Goal: Task Accomplishment & Management: Complete application form

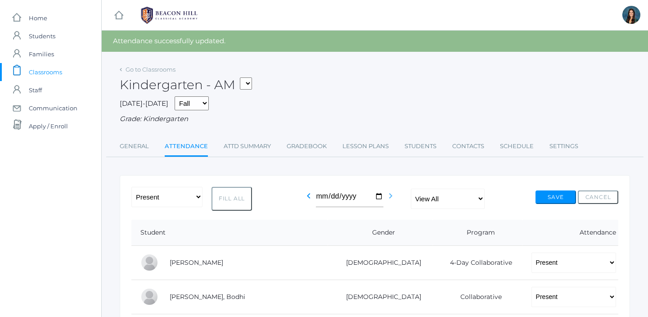
click at [389, 196] on icon "chevron_right" at bounding box center [390, 195] width 11 height 11
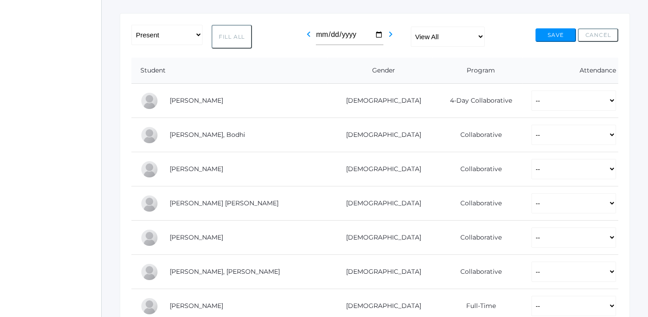
scroll to position [142, 0]
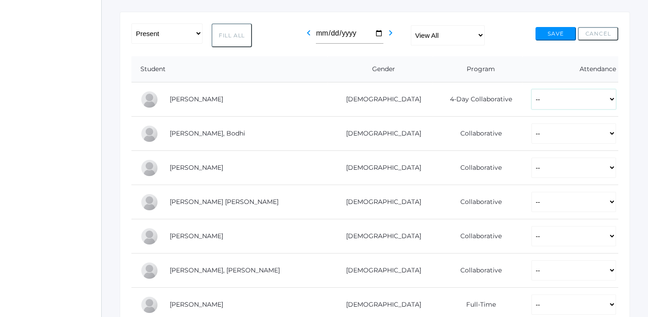
click at [531, 107] on select "-- Present Present-At-Home Tardy Excused Tardy Unexcused Absent Excused Absent …" at bounding box center [573, 99] width 85 height 20
select select "P"
click at [531, 89] on select "-- Present Present-At-Home Tardy Excused Tardy Unexcused Absent Excused Absent …" at bounding box center [573, 99] width 85 height 20
click at [531, 131] on select "-- Present Present-At-Home Tardy Excused Tardy Unexcused Absent Excused Absent …" at bounding box center [573, 133] width 85 height 20
select select "P"
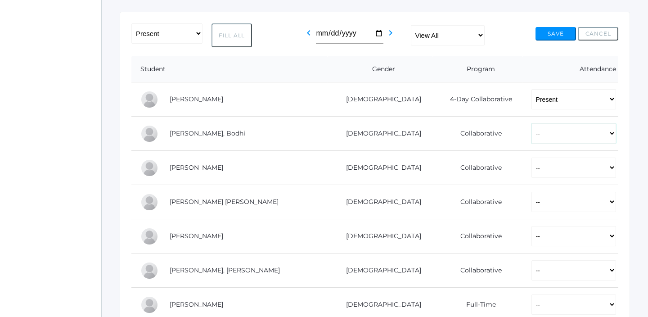
click at [531, 123] on select "-- Present Present-At-Home Tardy Excused Tardy Unexcused Absent Excused Absent …" at bounding box center [573, 133] width 85 height 20
click at [531, 163] on select "-- Present Present-At-Home Tardy Excused Tardy Unexcused Absent Excused Absent …" at bounding box center [573, 167] width 85 height 20
select select "P"
click at [531, 157] on select "-- Present Present-At-Home Tardy Excused Tardy Unexcused Absent Excused Absent …" at bounding box center [573, 167] width 85 height 20
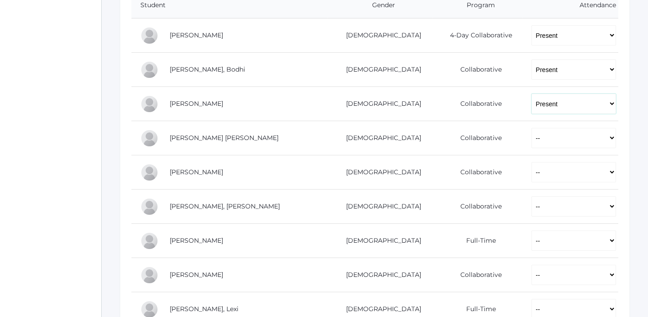
scroll to position [206, 0]
click at [531, 136] on select "-- Present Present-At-Home Tardy Excused Tardy Unexcused Absent Excused Absent …" at bounding box center [573, 137] width 85 height 20
select select "TU"
click at [531, 127] on select "-- Present Present-At-Home Tardy Excused Tardy Unexcused Absent Excused Absent …" at bounding box center [573, 137] width 85 height 20
click at [531, 174] on select "-- Present Present-At-Home Tardy Excused Tardy Unexcused Absent Excused Absent …" at bounding box center [573, 171] width 85 height 20
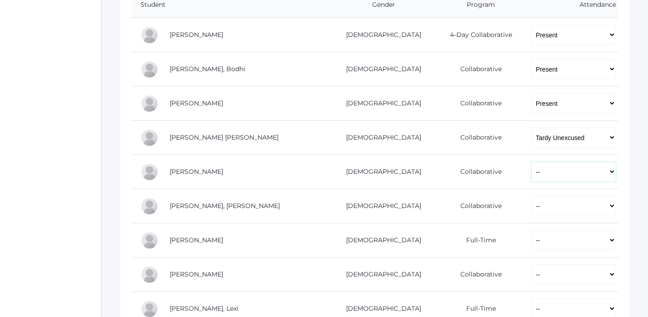
select select "P"
click at [531, 161] on select "-- Present Present-At-Home Tardy Excused Tardy Unexcused Absent Excused Absent …" at bounding box center [573, 171] width 85 height 20
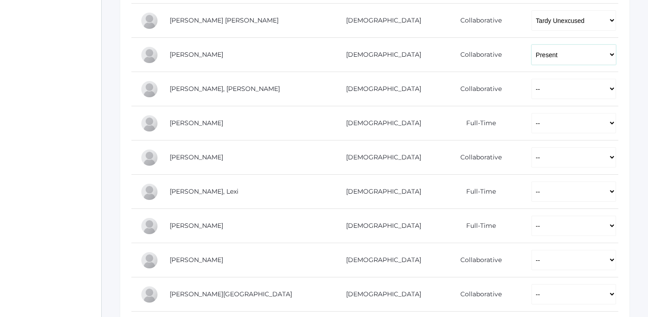
scroll to position [325, 0]
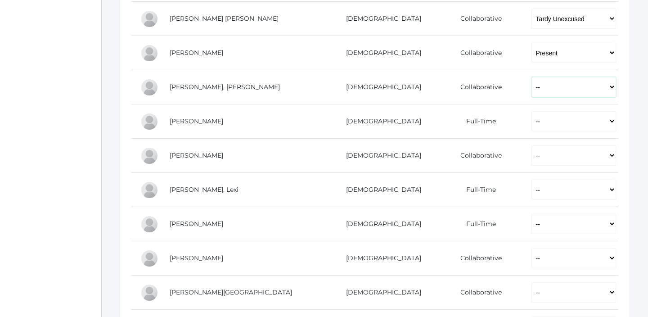
click at [531, 92] on select "-- Present Present-At-Home Tardy Excused Tardy Unexcused Absent Excused Absent …" at bounding box center [573, 87] width 85 height 20
select select "P"
click at [531, 77] on select "-- Present Present-At-Home Tardy Excused Tardy Unexcused Absent Excused Absent …" at bounding box center [573, 87] width 85 height 20
click at [531, 115] on select "-- Present Present-At-Home Tardy Excused Tardy Unexcused Absent Excused Absent …" at bounding box center [573, 121] width 85 height 20
select select "P"
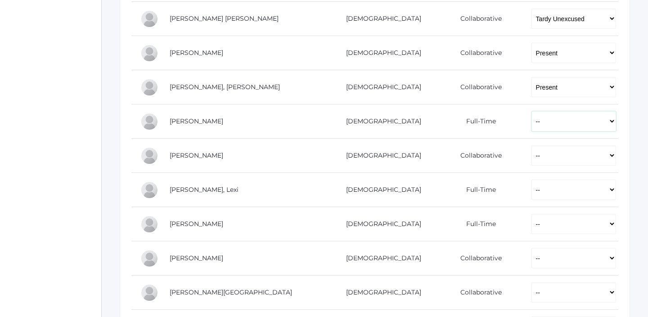
click at [531, 111] on select "-- Present Present-At-Home Tardy Excused Tardy Unexcused Absent Excused Absent …" at bounding box center [573, 121] width 85 height 20
click at [531, 150] on select "-- Present Present-At-Home Tardy Excused Tardy Unexcused Absent Excused Absent …" at bounding box center [573, 155] width 85 height 20
select select "P"
click at [531, 145] on select "-- Present Present-At-Home Tardy Excused Tardy Unexcused Absent Excused Absent …" at bounding box center [573, 155] width 85 height 20
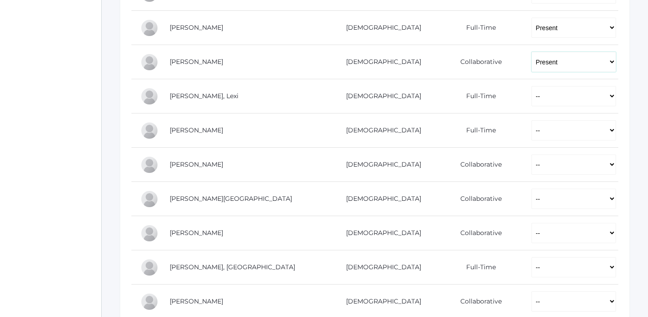
scroll to position [431, 0]
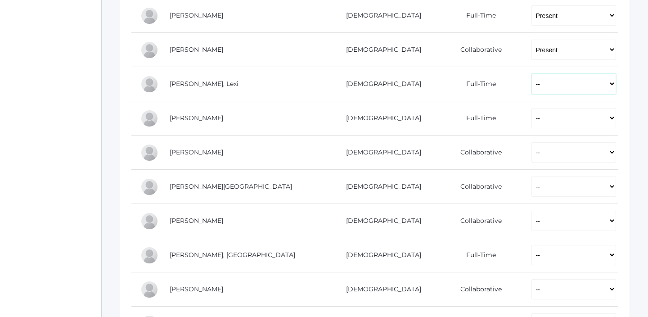
click at [531, 89] on select "-- Present Present-At-Home Tardy Excused Tardy Unexcused Absent Excused Absent …" at bounding box center [573, 84] width 85 height 20
select select "P"
click at [531, 74] on select "-- Present Present-At-Home Tardy Excused Tardy Unexcused Absent Excused Absent …" at bounding box center [573, 84] width 85 height 20
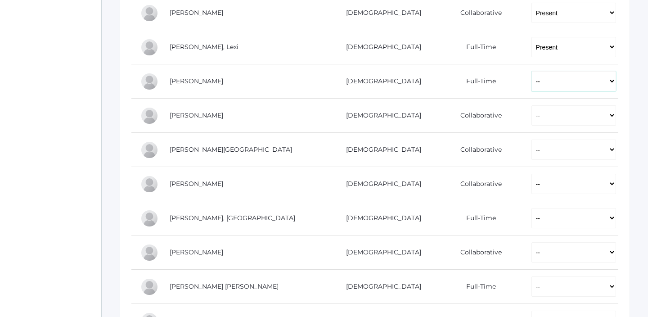
click at [531, 84] on select "-- Present Present-At-Home Tardy Excused Tardy Unexcused Absent Excused Absent …" at bounding box center [573, 81] width 85 height 20
select select "P"
click at [531, 71] on select "-- Present Present-At-Home Tardy Excused Tardy Unexcused Absent Excused Absent …" at bounding box center [573, 81] width 85 height 20
click at [531, 121] on select "-- Present Present-At-Home Tardy Excused Tardy Unexcused Absent Excused Absent …" at bounding box center [573, 115] width 85 height 20
select select "P"
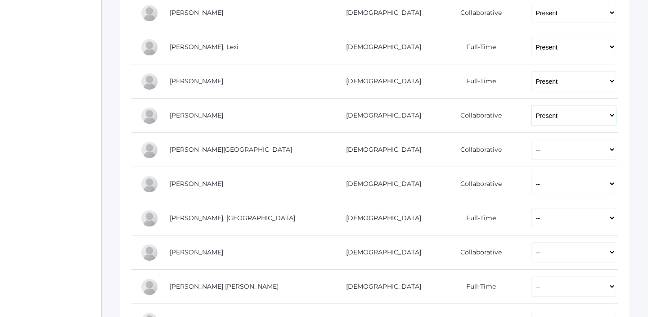
click at [531, 105] on select "-- Present Present-At-Home Tardy Excused Tardy Unexcused Absent Excused Absent …" at bounding box center [573, 115] width 85 height 20
click at [531, 144] on select "-- Present Present-At-Home Tardy Excused Tardy Unexcused Absent Excused Absent …" at bounding box center [573, 149] width 85 height 20
select select "P"
click at [531, 139] on select "-- Present Present-At-Home Tardy Excused Tardy Unexcused Absent Excused Absent …" at bounding box center [573, 149] width 85 height 20
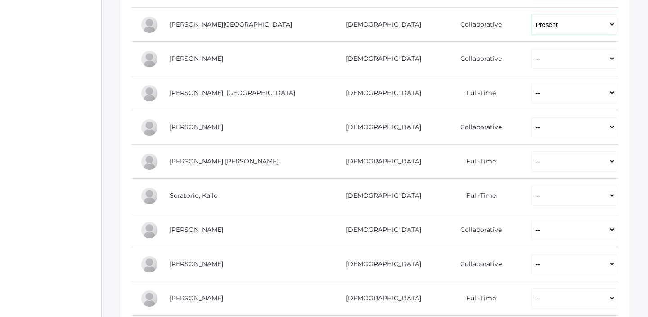
scroll to position [601, 0]
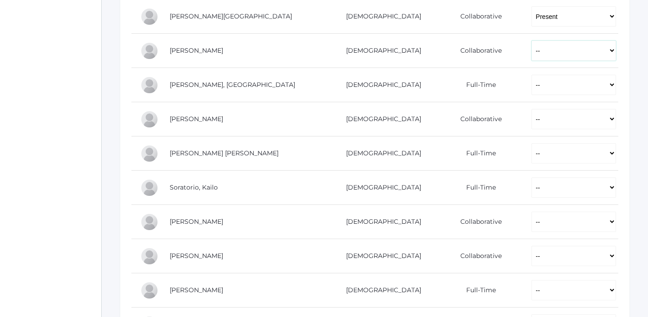
click at [531, 54] on select "-- Present Present-At-Home Tardy Excused Tardy Unexcused Absent Excused Absent …" at bounding box center [573, 50] width 85 height 20
select select "P"
click at [531, 40] on select "-- Present Present-At-Home Tardy Excused Tardy Unexcused Absent Excused Absent …" at bounding box center [573, 50] width 85 height 20
click at [531, 78] on select "-- Present Present-At-Home Tardy Excused Tardy Unexcused Absent Excused Absent …" at bounding box center [573, 85] width 85 height 20
select select "P"
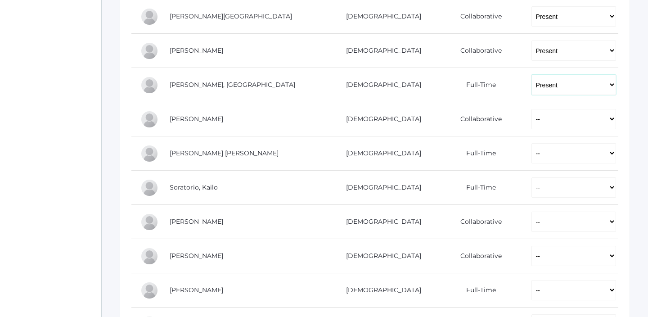
click at [531, 75] on select "-- Present Present-At-Home Tardy Excused Tardy Unexcused Absent Excused Absent …" at bounding box center [573, 85] width 85 height 20
click at [531, 118] on select "-- Present Present-At-Home Tardy Excused Tardy Unexcused Absent Excused Absent …" at bounding box center [573, 119] width 85 height 20
select select "P"
click at [531, 109] on select "-- Present Present-At-Home Tardy Excused Tardy Unexcused Absent Excused Absent …" at bounding box center [573, 119] width 85 height 20
click at [531, 148] on select "-- Present Present-At-Home Tardy Excused Tardy Unexcused Absent Excused Absent …" at bounding box center [573, 153] width 85 height 20
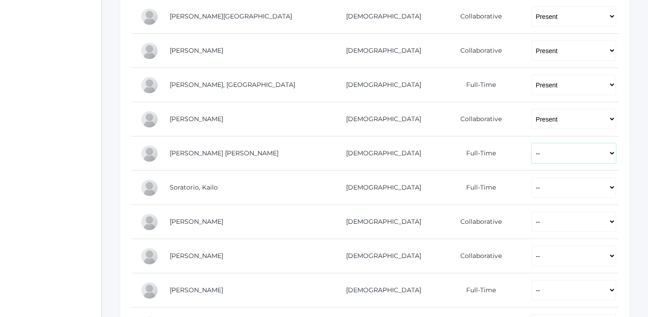
select select "P"
click at [531, 143] on select "-- Present Present-At-Home Tardy Excused Tardy Unexcused Absent Excused Absent …" at bounding box center [573, 153] width 85 height 20
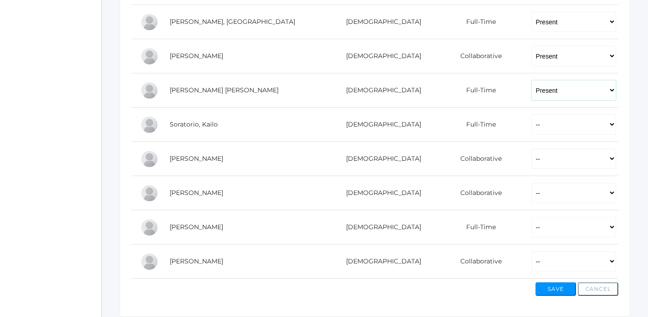
scroll to position [665, 0]
click at [531, 127] on select "-- Present Present-At-Home Tardy Excused Tardy Unexcused Absent Excused Absent …" at bounding box center [573, 123] width 85 height 20
select select "P"
click at [531, 113] on select "-- Present Present-At-Home Tardy Excused Tardy Unexcused Absent Excused Absent …" at bounding box center [573, 123] width 85 height 20
click at [531, 185] on select "-- Present Present-At-Home Tardy Excused Tardy Unexcused Absent Excused Absent …" at bounding box center [573, 192] width 85 height 20
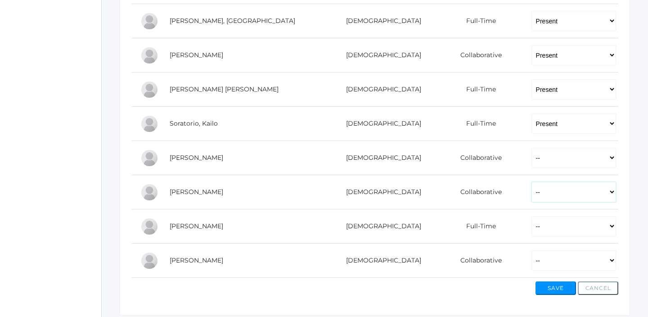
select select "P"
click at [531, 182] on select "-- Present Present-At-Home Tardy Excused Tardy Unexcused Absent Excused Absent …" at bounding box center [573, 192] width 85 height 20
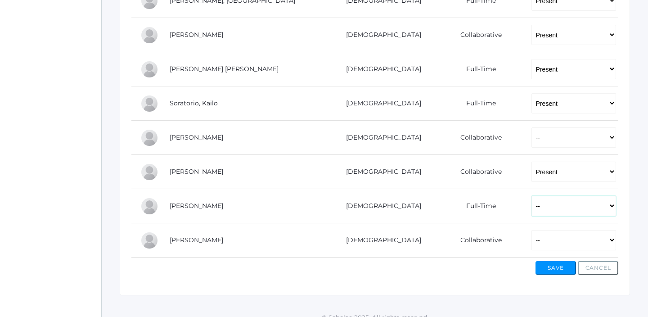
click at [531, 212] on select "-- Present Present-At-Home Tardy Excused Tardy Unexcused Absent Excused Absent …" at bounding box center [573, 206] width 85 height 20
select select "P"
click at [531, 196] on select "-- Present Present-At-Home Tardy Excused Tardy Unexcused Absent Excused Absent …" at bounding box center [573, 206] width 85 height 20
click at [532, 240] on select "-- Present Present-At-Home Tardy Excused Tardy Unexcused Absent Excused Absent …" at bounding box center [573, 240] width 85 height 20
click at [531, 230] on select "-- Present Present-At-Home Tardy Excused Tardy Unexcused Absent Excused Absent …" at bounding box center [573, 240] width 85 height 20
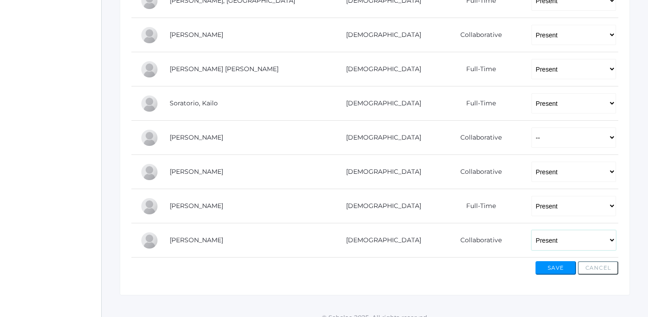
click at [531, 232] on select "-- Present Present-At-Home Tardy Excused Tardy Unexcused Absent Excused Absent …" at bounding box center [573, 240] width 85 height 20
select select "TU"
click at [531, 230] on select "-- Present Present-At-Home Tardy Excused Tardy Unexcused Absent Excused Absent …" at bounding box center [573, 240] width 85 height 20
click at [528, 149] on td "-- Present Present-At-Home Tardy Excused Tardy Unexcused Absent Excused Absent …" at bounding box center [570, 138] width 96 height 34
click at [531, 133] on select "-- Present Present-At-Home Tardy Excused Tardy Unexcused Absent Excused Absent …" at bounding box center [573, 137] width 85 height 20
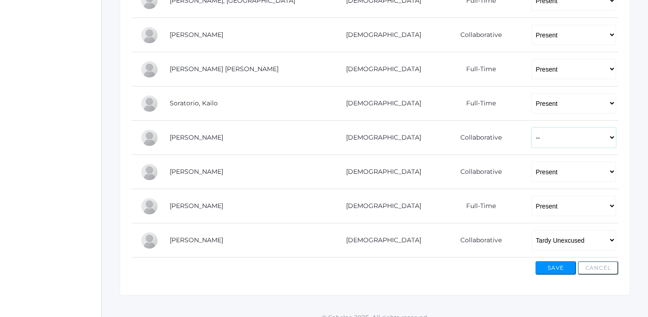
select select "PH"
click at [531, 127] on select "-- Present Present-At-Home Tardy Excused Tardy Unexcused Absent Excused Absent …" at bounding box center [573, 137] width 85 height 20
click at [550, 273] on button "Save" at bounding box center [555, 267] width 40 height 13
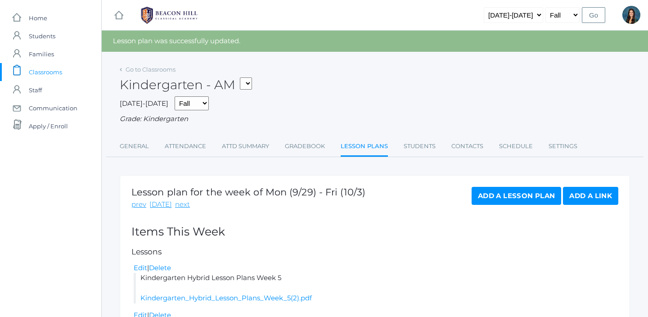
click at [248, 80] on select "*KIND - Kindergarten AM *KIND - Kindergarten PM" at bounding box center [246, 83] width 12 height 12
select select "2131"
click at [242, 77] on select "*KIND - Kindergarten AM *KIND - Kindergarten PM" at bounding box center [246, 83] width 12 height 12
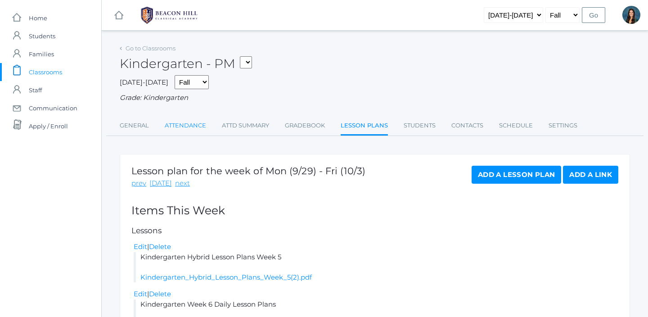
click at [177, 125] on link "Attendance" at bounding box center [185, 125] width 41 height 18
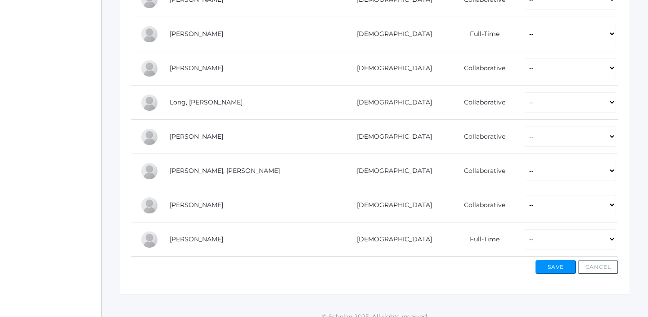
scroll to position [559, 0]
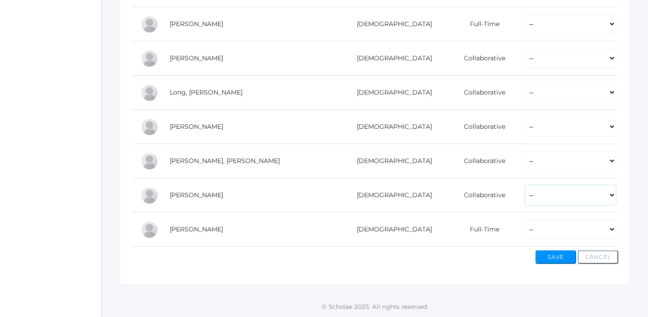
click at [524, 196] on select "-- Present Present-At-Home Tardy Excused Tardy Unexcused Absent Excused Absent …" at bounding box center [569, 195] width 91 height 20
select select "AE"
click at [524, 185] on select "-- Present Present-At-Home Tardy Excused Tardy Unexcused Absent Excused Absent …" at bounding box center [569, 195] width 91 height 20
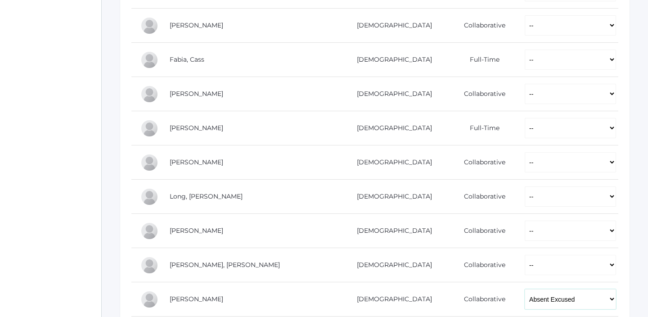
scroll to position [437, 0]
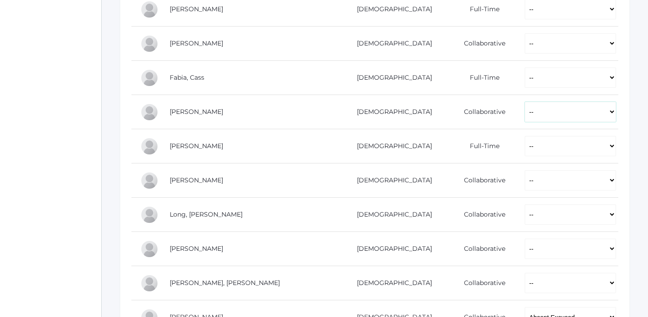
click at [524, 109] on select "-- Present Present-At-Home Tardy Excused Tardy Unexcused Absent Excused Absent …" at bounding box center [569, 112] width 91 height 20
select select "AE"
click at [524, 102] on select "-- Present Present-At-Home Tardy Excused Tardy Unexcused Absent Excused Absent …" at bounding box center [569, 112] width 91 height 20
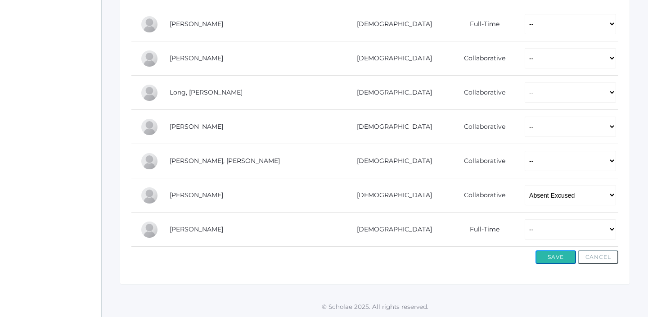
click at [548, 263] on button "Save" at bounding box center [555, 256] width 40 height 13
